Goal: Task Accomplishment & Management: Use online tool/utility

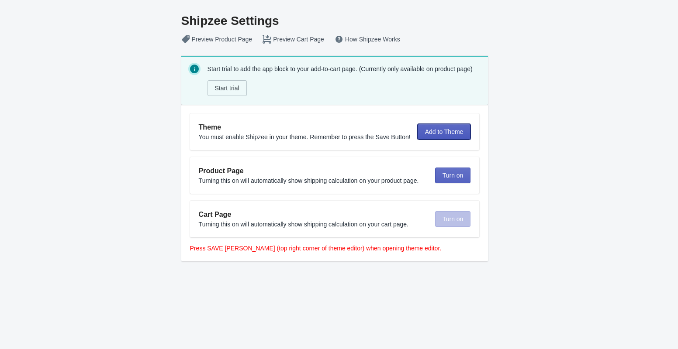
click at [445, 131] on span "Add to Theme" at bounding box center [444, 131] width 38 height 7
click at [454, 174] on span "Turn on" at bounding box center [449, 175] width 21 height 7
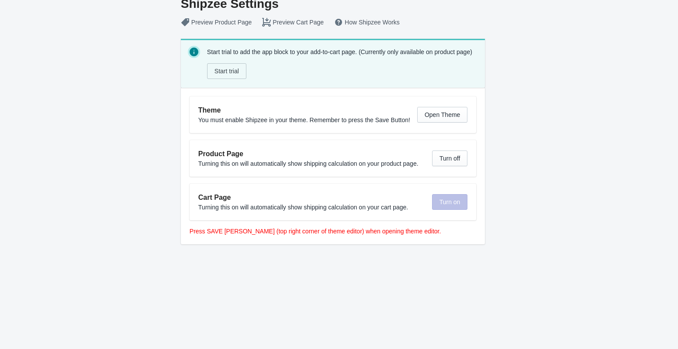
scroll to position [17, 0]
click at [216, 65] on button "Start trial" at bounding box center [226, 71] width 39 height 16
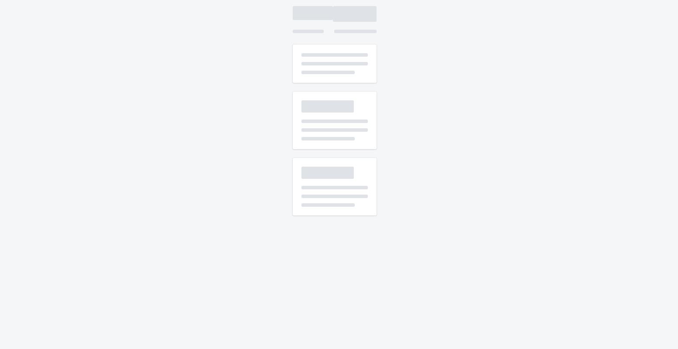
scroll to position [5, 0]
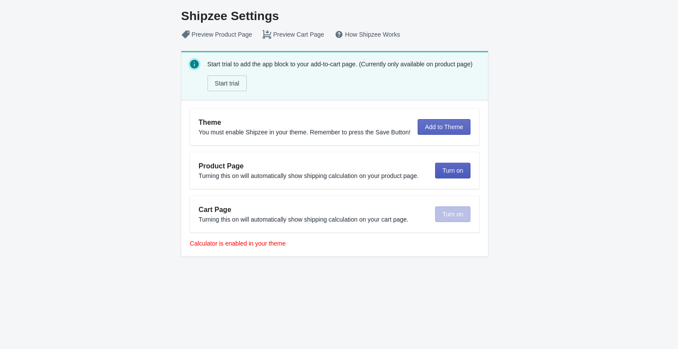
click at [445, 169] on button "Turn on" at bounding box center [453, 171] width 36 height 16
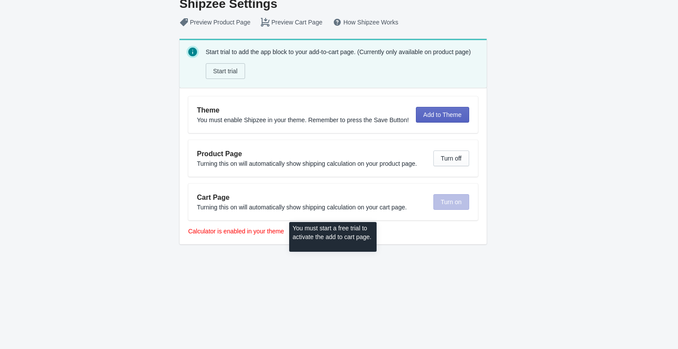
scroll to position [17, 0]
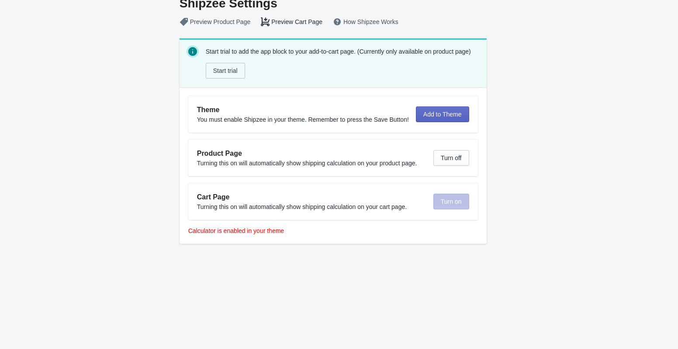
click at [276, 28] on button "Preview Cart Page" at bounding box center [292, 22] width 72 height 16
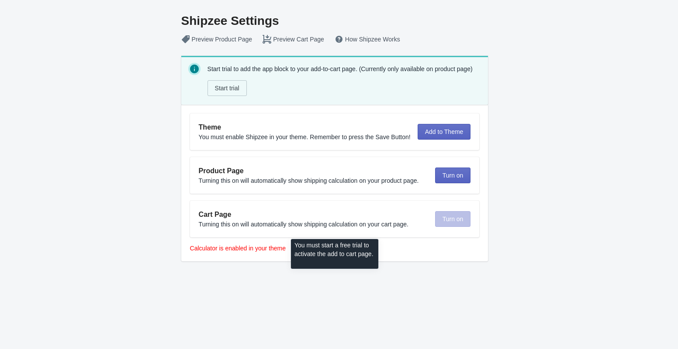
click at [451, 212] on div "Turn on" at bounding box center [453, 219] width 36 height 16
click at [229, 89] on span "Start trial" at bounding box center [227, 88] width 24 height 7
